Goal: Navigation & Orientation: Find specific page/section

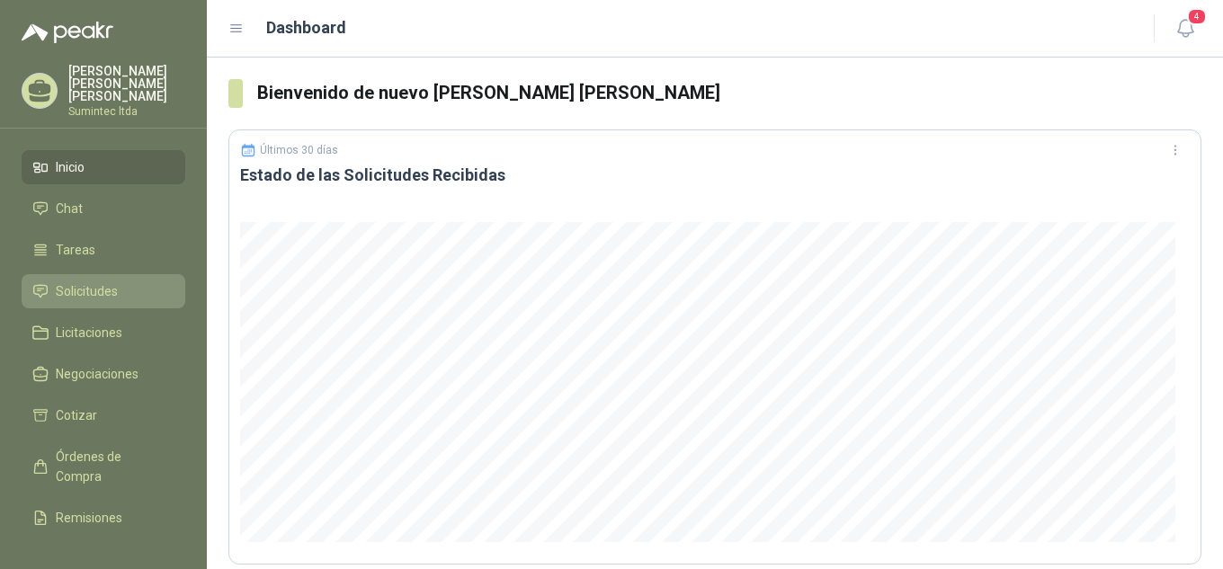
click at [91, 274] on link "Solicitudes" at bounding box center [104, 291] width 164 height 34
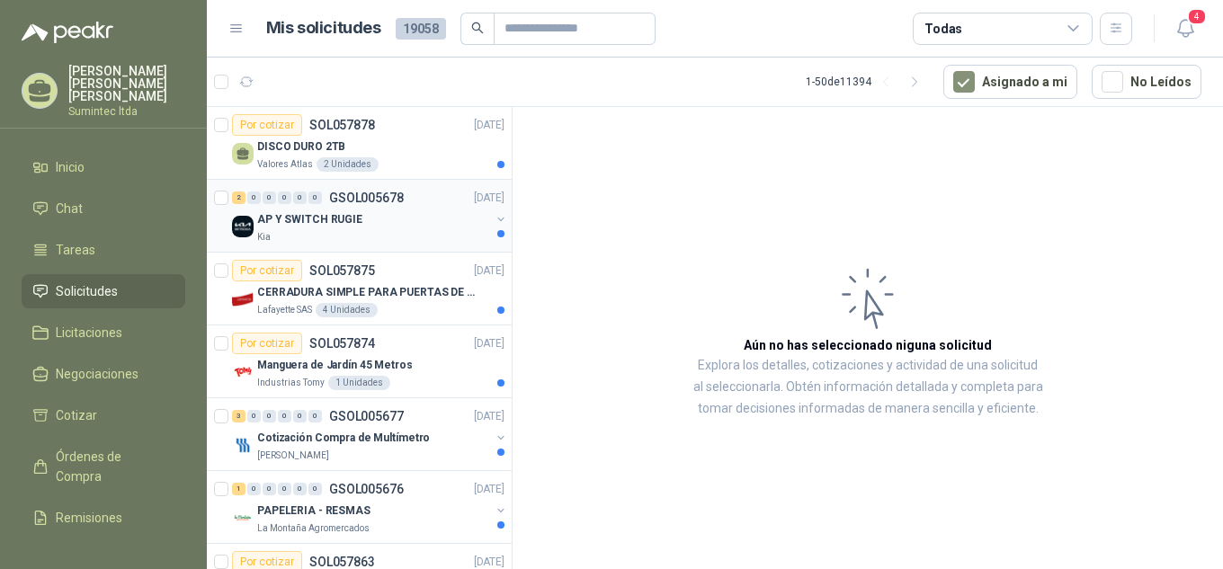
click at [325, 214] on p "AP Y SWITCH RUGIE" at bounding box center [309, 219] width 105 height 17
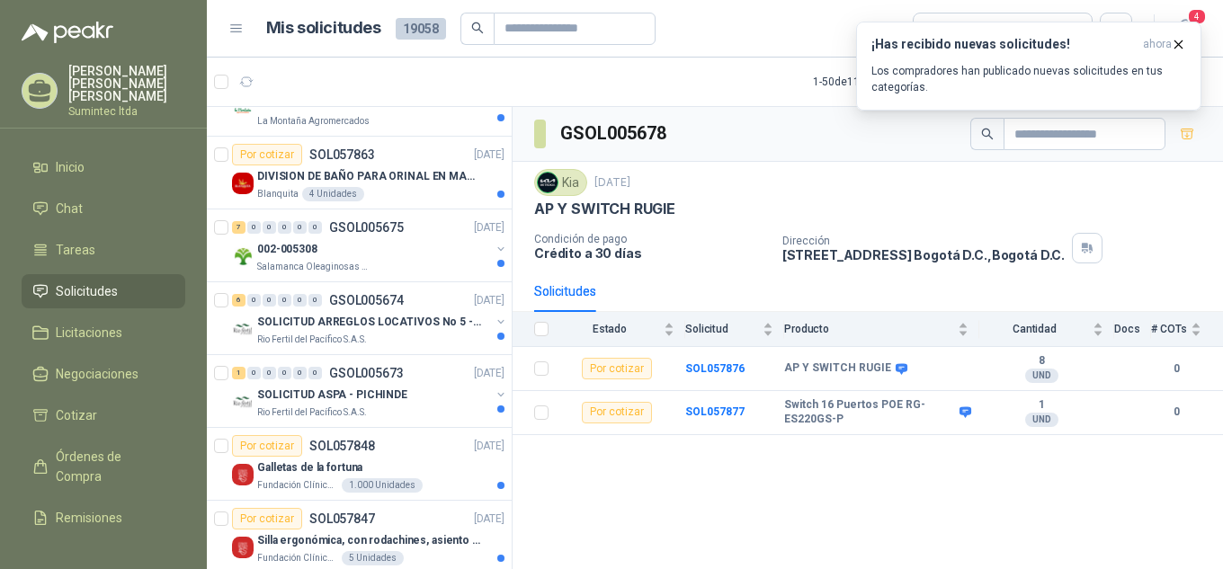
scroll to position [342, 0]
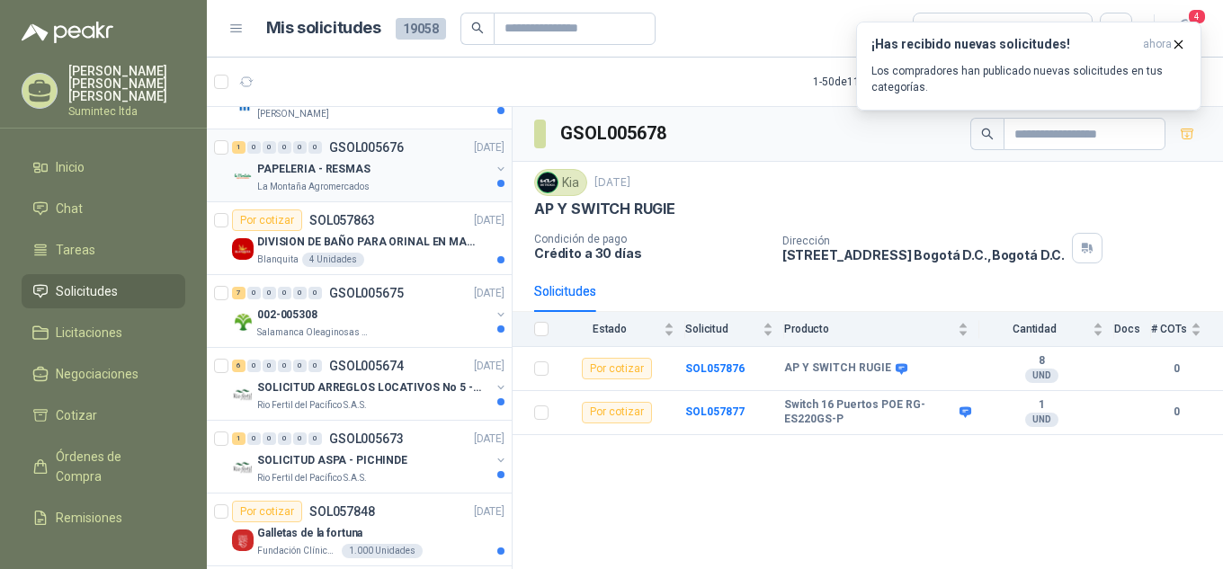
click at [399, 168] on div "PAPELERIA - RESMAS" at bounding box center [373, 169] width 233 height 22
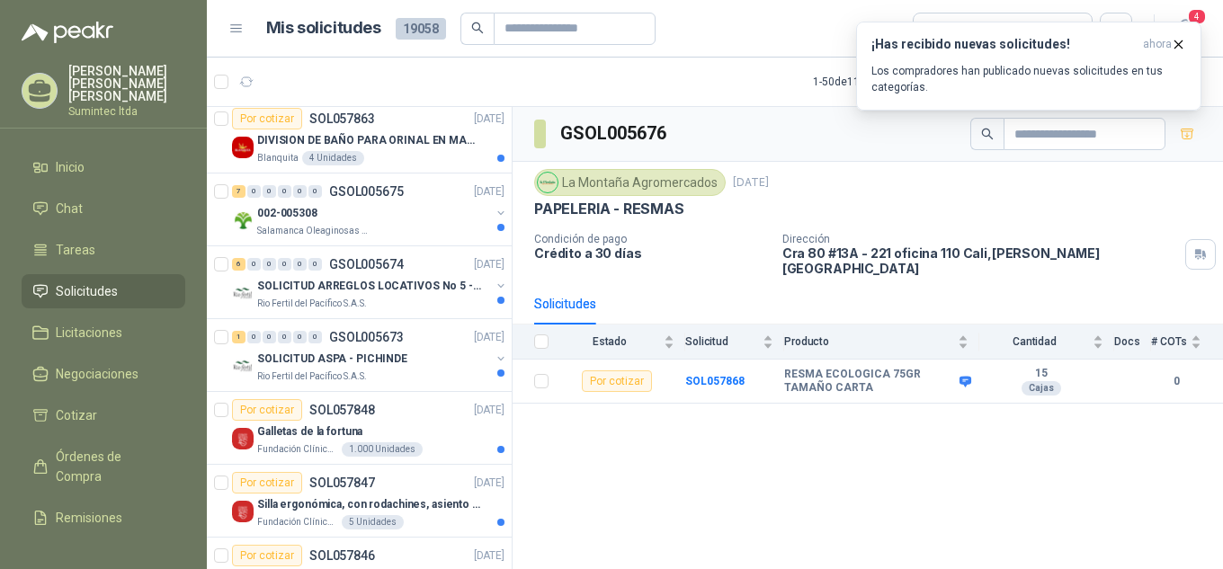
scroll to position [480, 0]
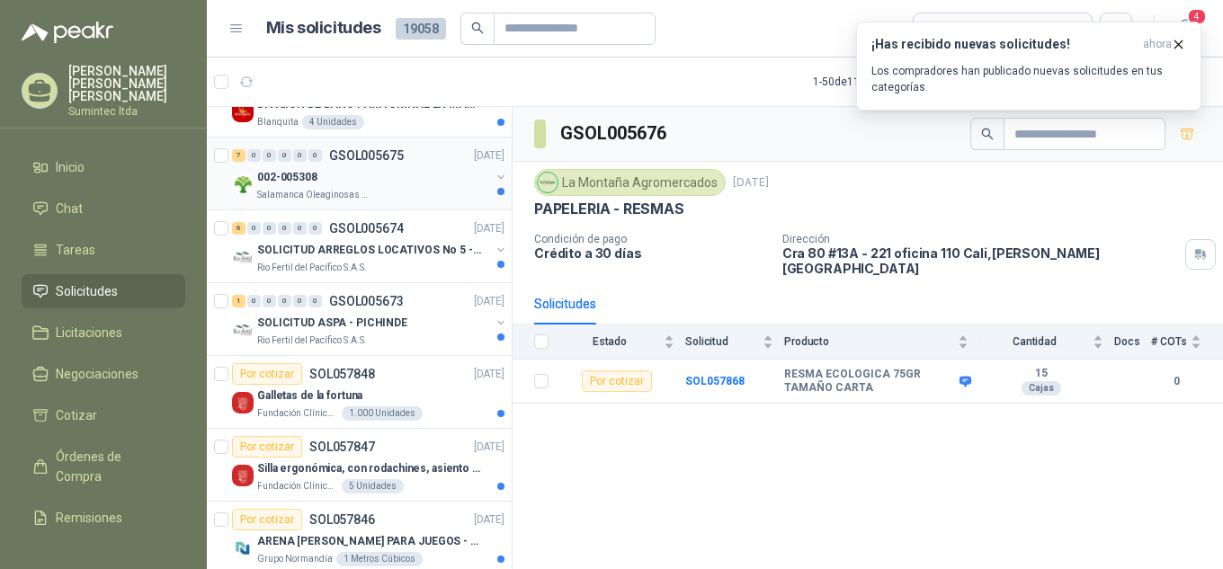
click at [399, 201] on div "Salamanca Oleaginosas SAS" at bounding box center [373, 195] width 233 height 14
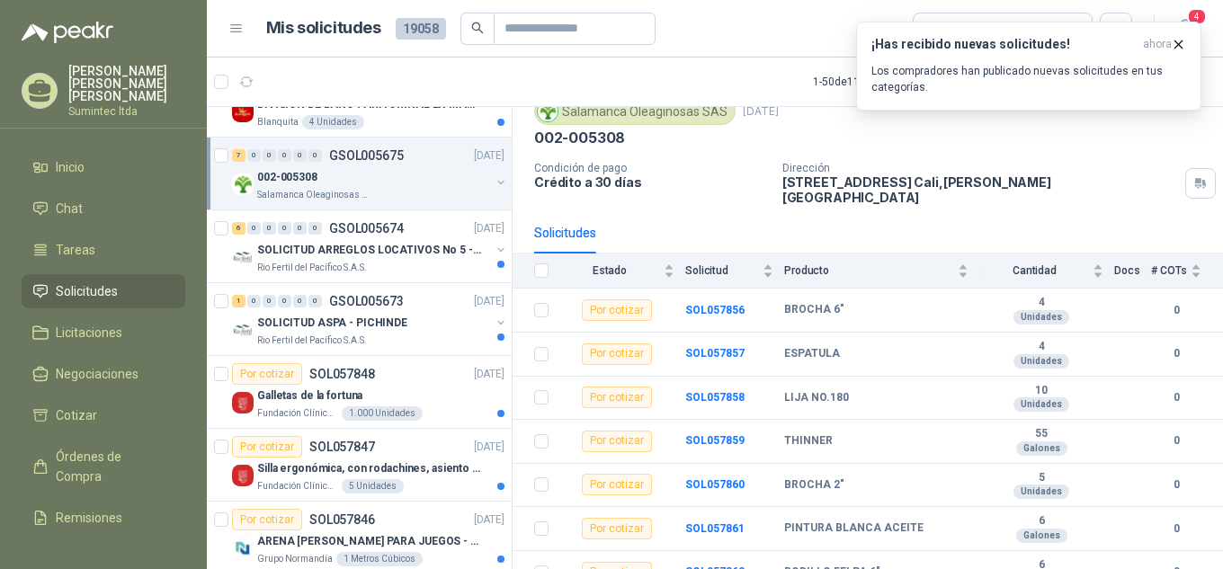
scroll to position [77, 0]
